Goal: Task Accomplishment & Management: Manage account settings

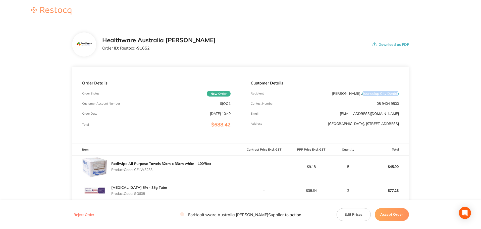
drag, startPoint x: 362, startPoint y: 93, endPoint x: 397, endPoint y: 94, distance: 35.6
click at [397, 94] on span "( Joondalup City Dental )" at bounding box center [380, 93] width 37 height 5
copy span "Joondalup City Dental"
drag, startPoint x: 149, startPoint y: 52, endPoint x: 120, endPoint y: 54, distance: 28.9
click at [120, 54] on div "Healthware Australia [PERSON_NAME] Order ID: Restocq- 91652 Download as PDF" at bounding box center [240, 44] width 336 height 24
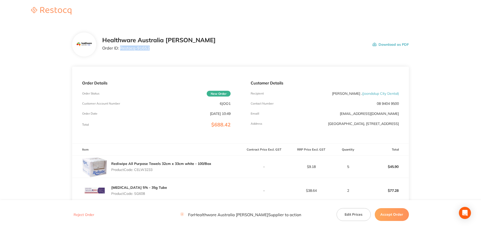
copy p "Restocq- 91652"
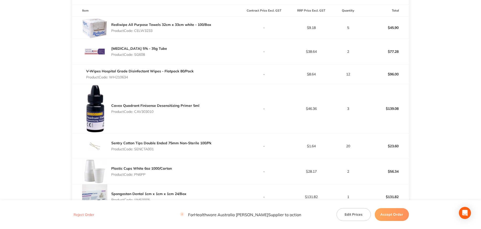
scroll to position [100, 0]
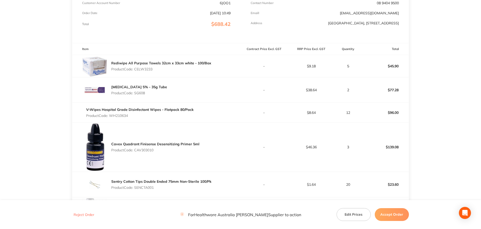
click at [147, 70] on p "Product Code: CELW3233" at bounding box center [161, 69] width 100 height 4
copy p "CELW3233"
click at [146, 92] on p "Product Code: SG608" at bounding box center [139, 93] width 56 height 4
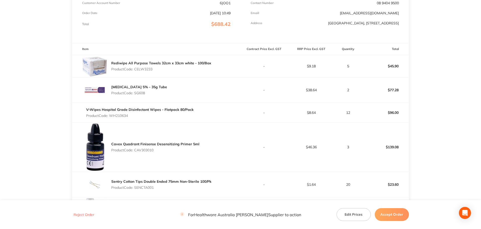
click at [140, 93] on p "Product Code: SG608" at bounding box center [139, 93] width 56 height 4
copy p "SG608"
click at [124, 116] on p "Product Code: WH210634" at bounding box center [139, 115] width 107 height 4
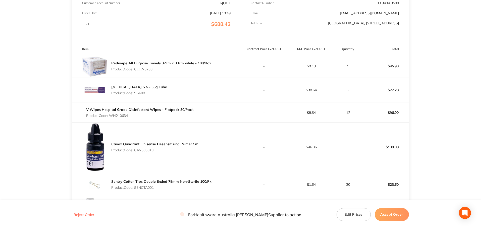
copy p "WH210634"
click at [142, 152] on p "Product Code: CAV303010" at bounding box center [155, 150] width 88 height 4
copy p "CAV303010"
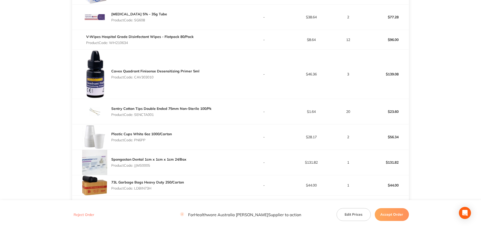
scroll to position [176, 0]
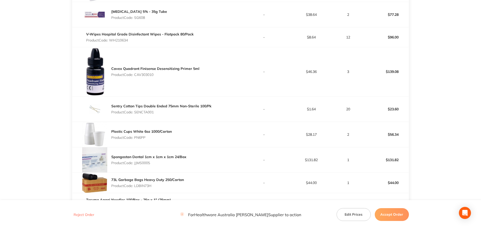
click at [144, 113] on p "Product Code: SENCTA001" at bounding box center [161, 112] width 100 height 4
copy p "SENCTA001"
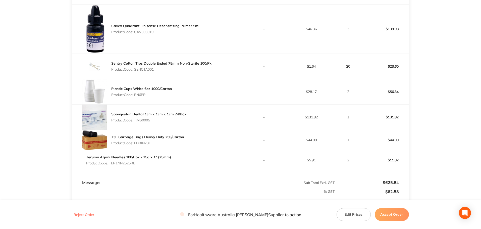
scroll to position [226, 0]
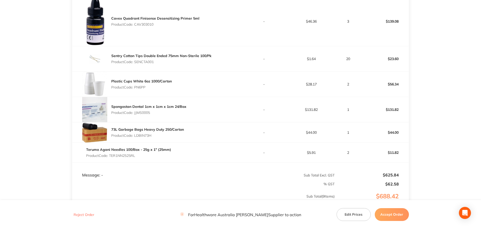
click at [143, 89] on p "Product Code: PN6PP" at bounding box center [141, 87] width 60 height 4
copy p "PN6PP"
click at [144, 112] on p "Product Code: JJMS0005" at bounding box center [148, 112] width 75 height 4
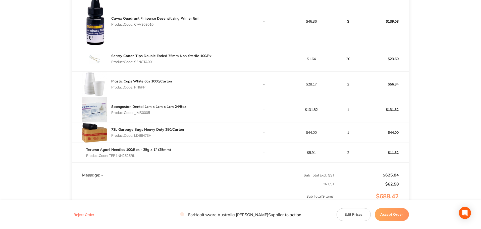
copy p "JJMS0005"
click at [147, 133] on p "Product Code: LDBIN73H" at bounding box center [147, 135] width 73 height 4
copy p "LDBIN73H"
click at [120, 155] on p "Product Code: TER1NN2525RL" at bounding box center [128, 155] width 85 height 4
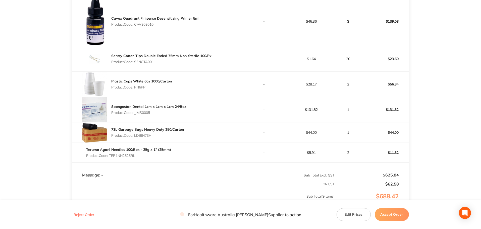
click at [120, 155] on p "Product Code: TER1NN2525RL" at bounding box center [128, 155] width 85 height 4
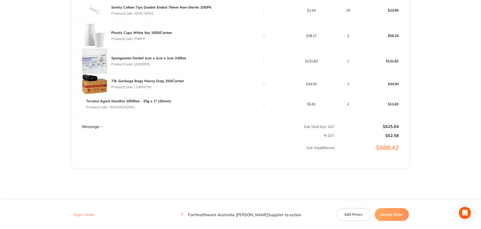
scroll to position [282, 0]
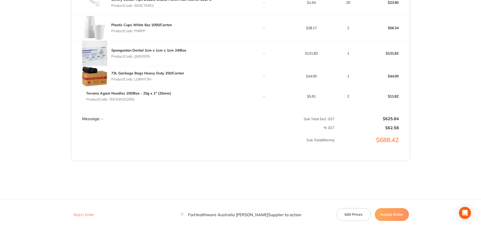
click at [390, 213] on button "Accept Order" at bounding box center [391, 214] width 34 height 13
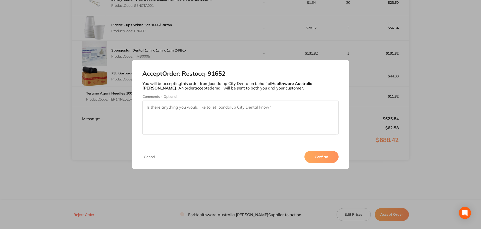
click at [323, 151] on button "Confirm" at bounding box center [321, 157] width 34 height 12
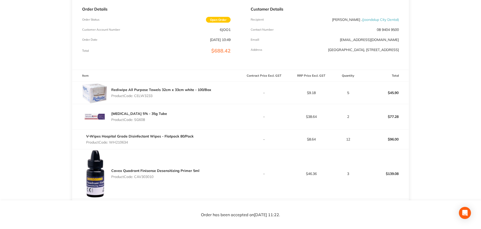
scroll to position [31, 0]
